Goal: Find specific page/section: Find specific page/section

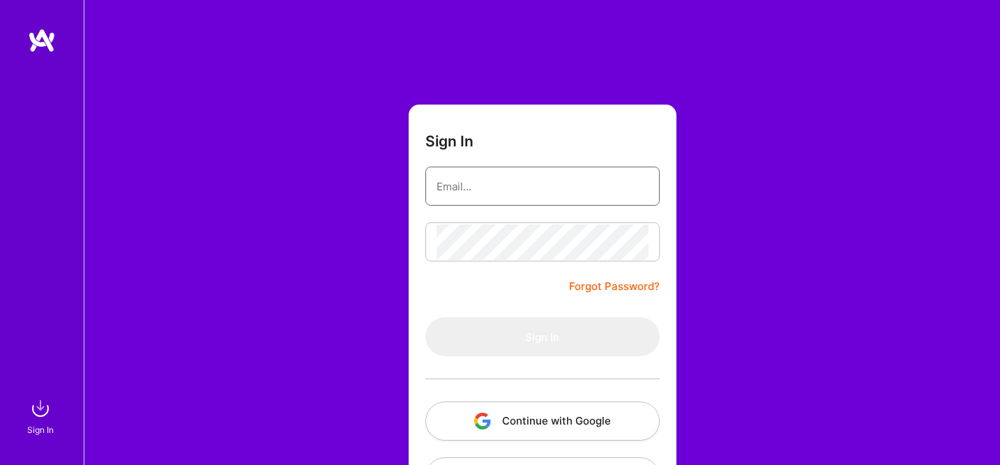
type input "[EMAIL_ADDRESS][DOMAIN_NAME]"
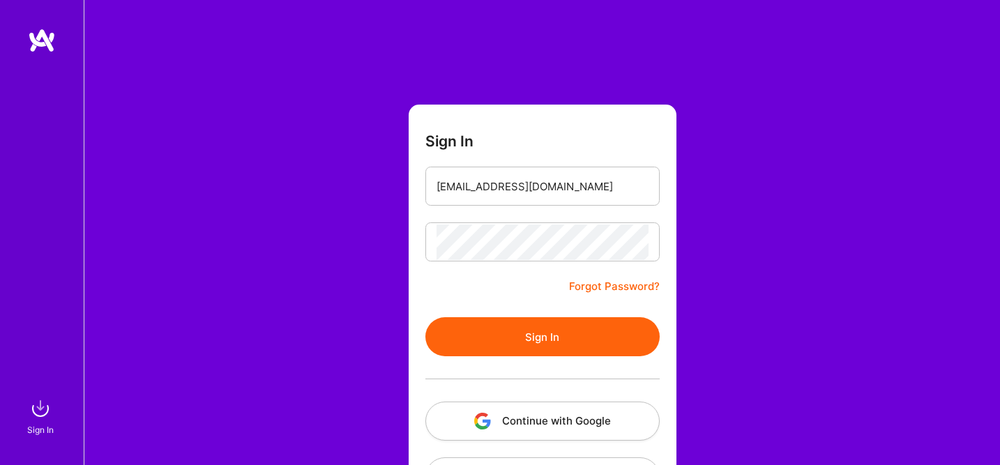
click at [545, 334] on button "Sign In" at bounding box center [542, 336] width 234 height 39
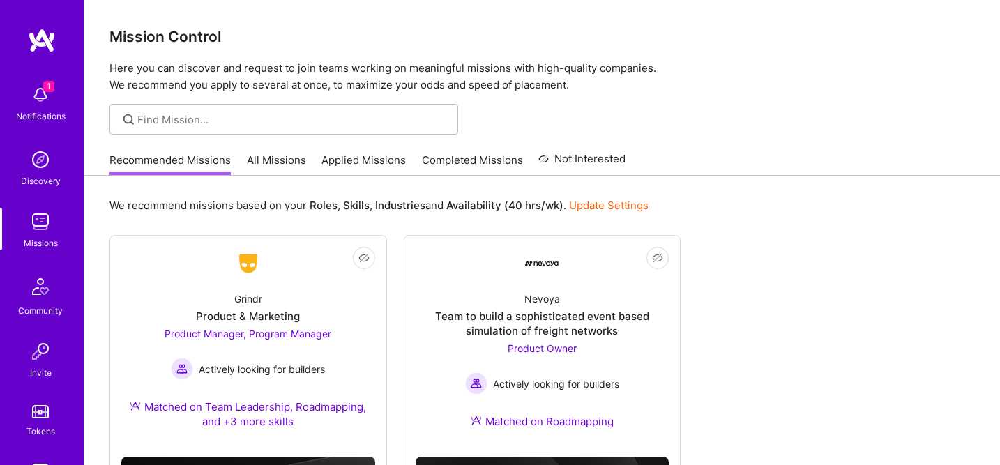
click at [45, 97] on img at bounding box center [40, 95] width 28 height 28
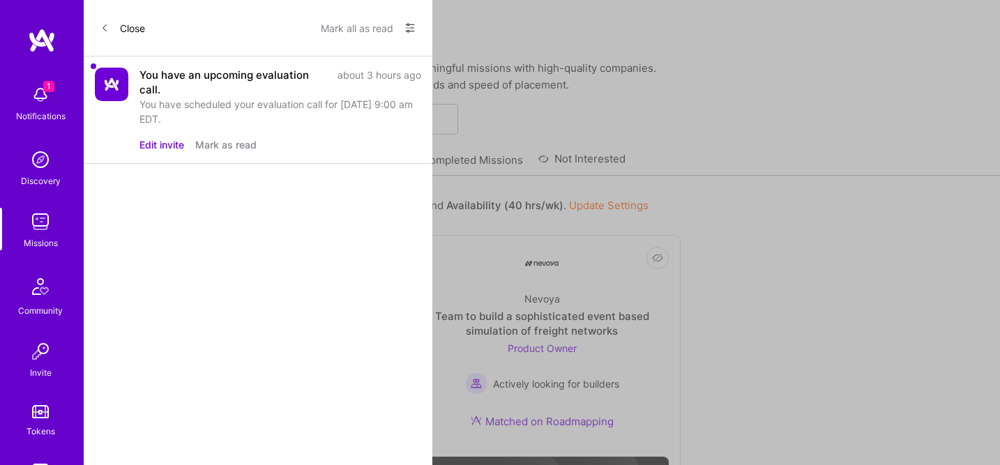
click at [309, 125] on div "You have scheduled your evaluation call for [DATE] 9:00 am EDT." at bounding box center [280, 111] width 282 height 29
click at [353, 26] on button "Mark all as read" at bounding box center [357, 28] width 72 height 22
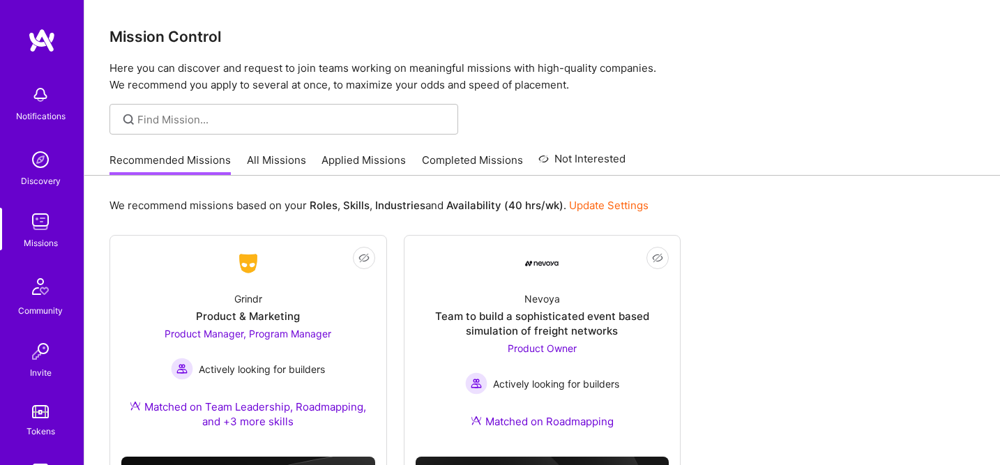
click at [43, 241] on div "Missions" at bounding box center [41, 243] width 34 height 15
click at [374, 160] on link "Applied Missions" at bounding box center [363, 164] width 84 height 23
